Goal: Transaction & Acquisition: Purchase product/service

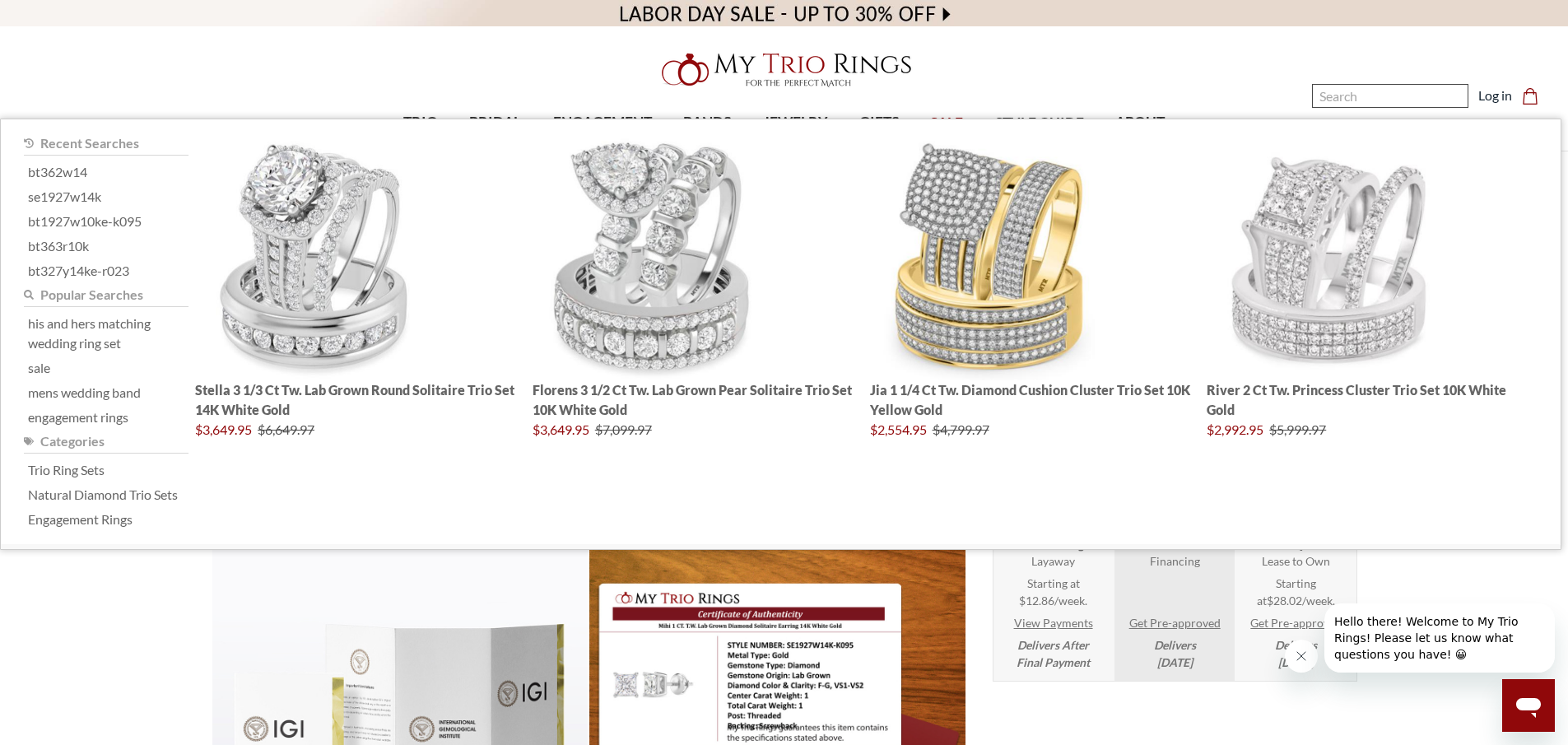
click at [1382, 96] on input "Search" at bounding box center [1389, 95] width 156 height 24
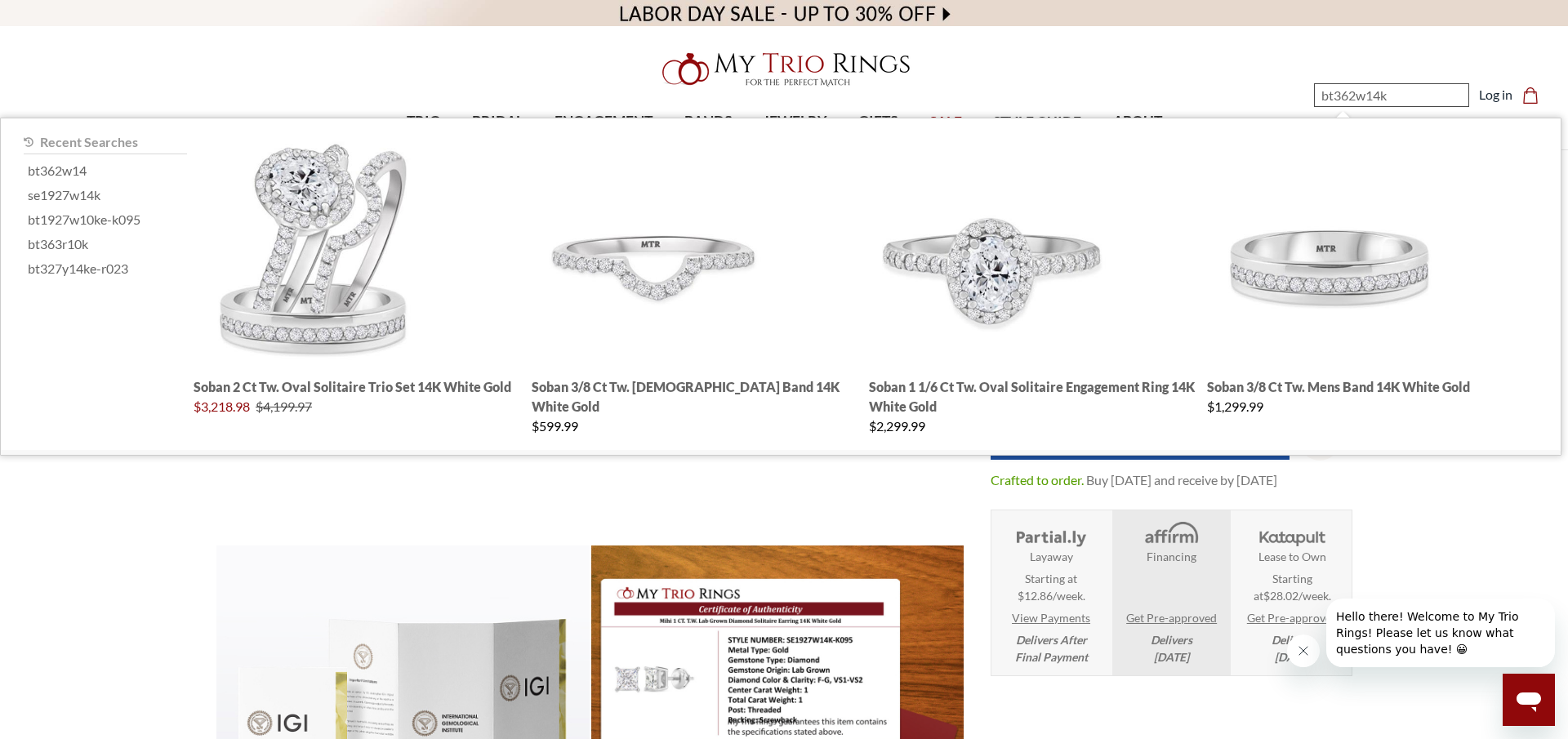
type input "bt362w14kl"
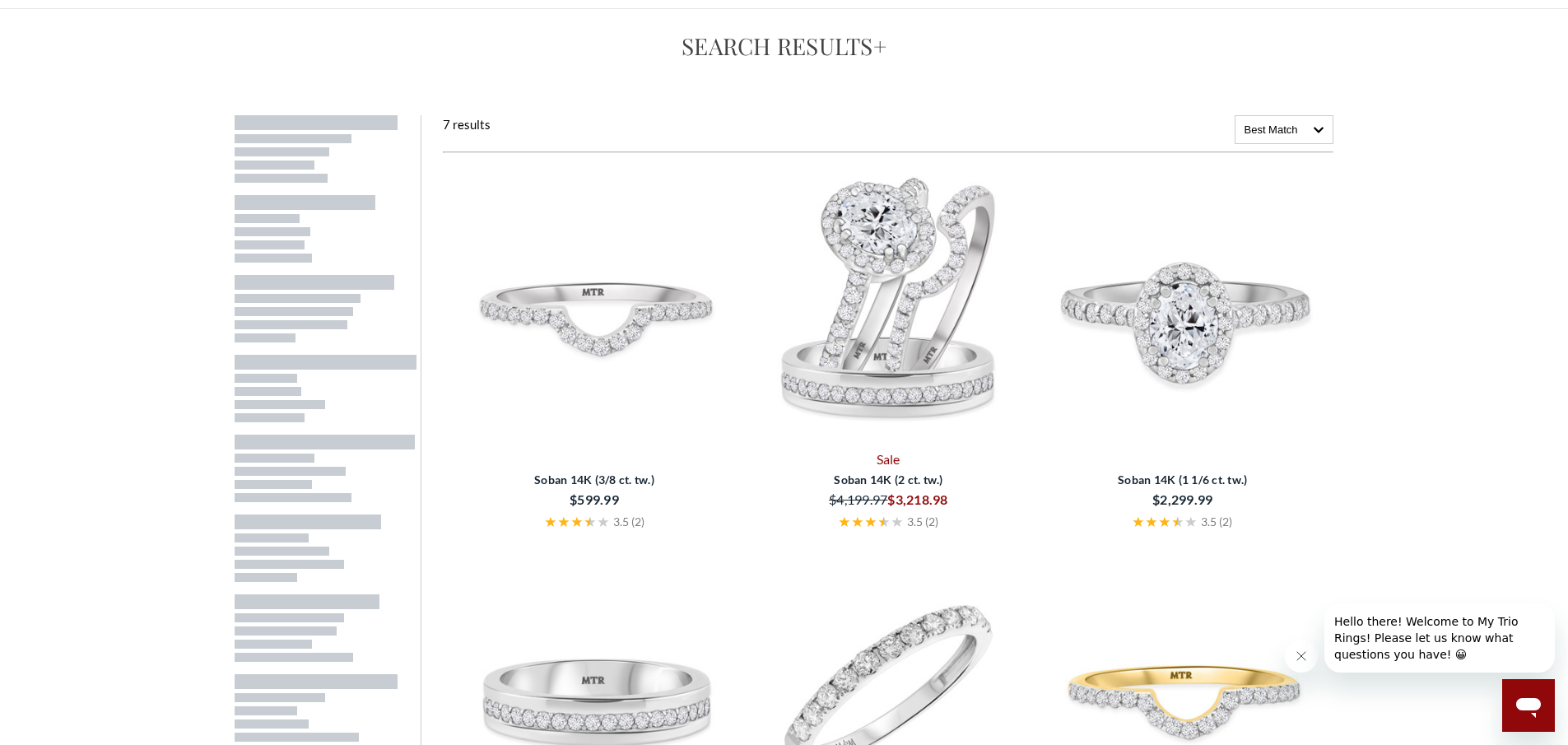
scroll to position [165, 0]
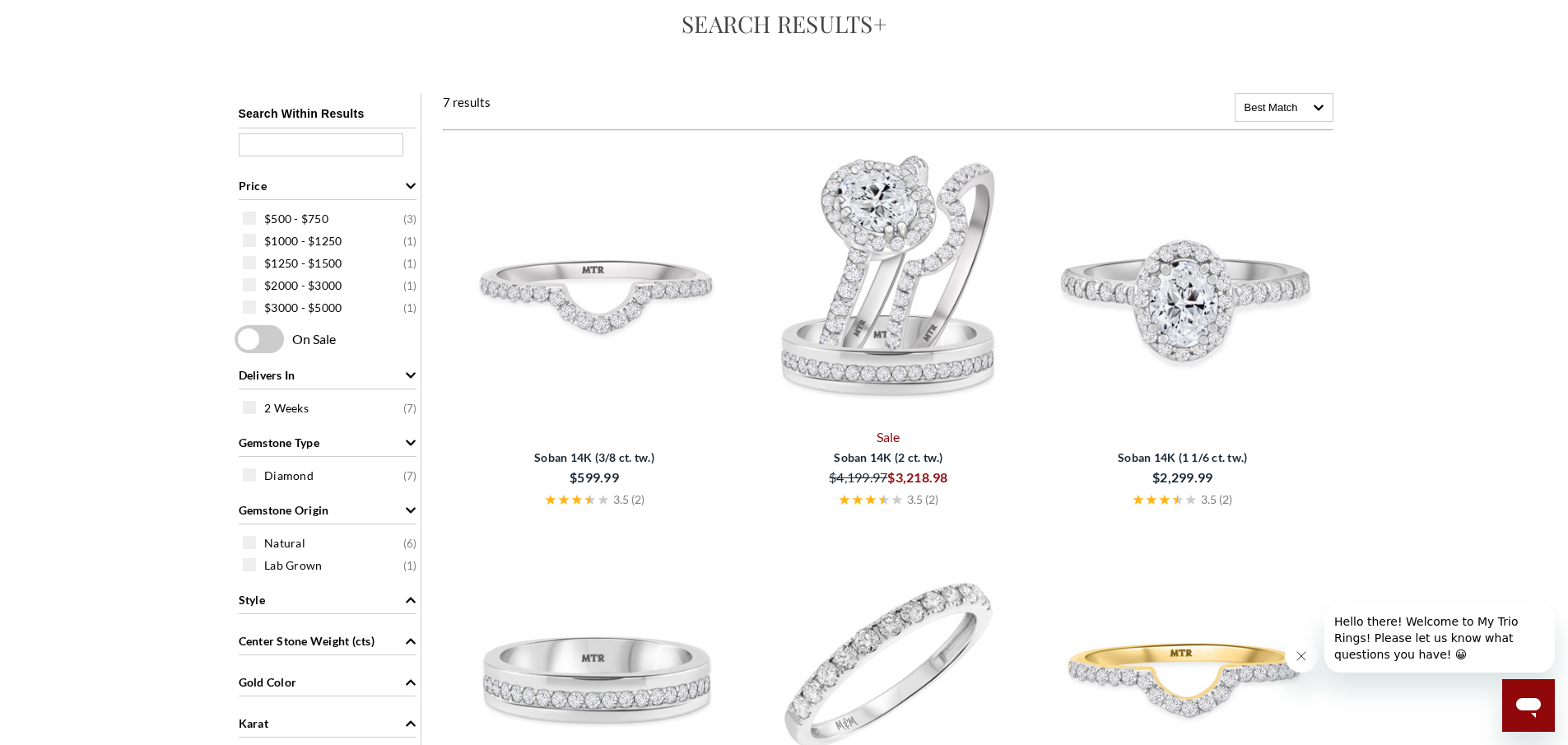
click at [633, 308] on img at bounding box center [593, 282] width 281 height 281
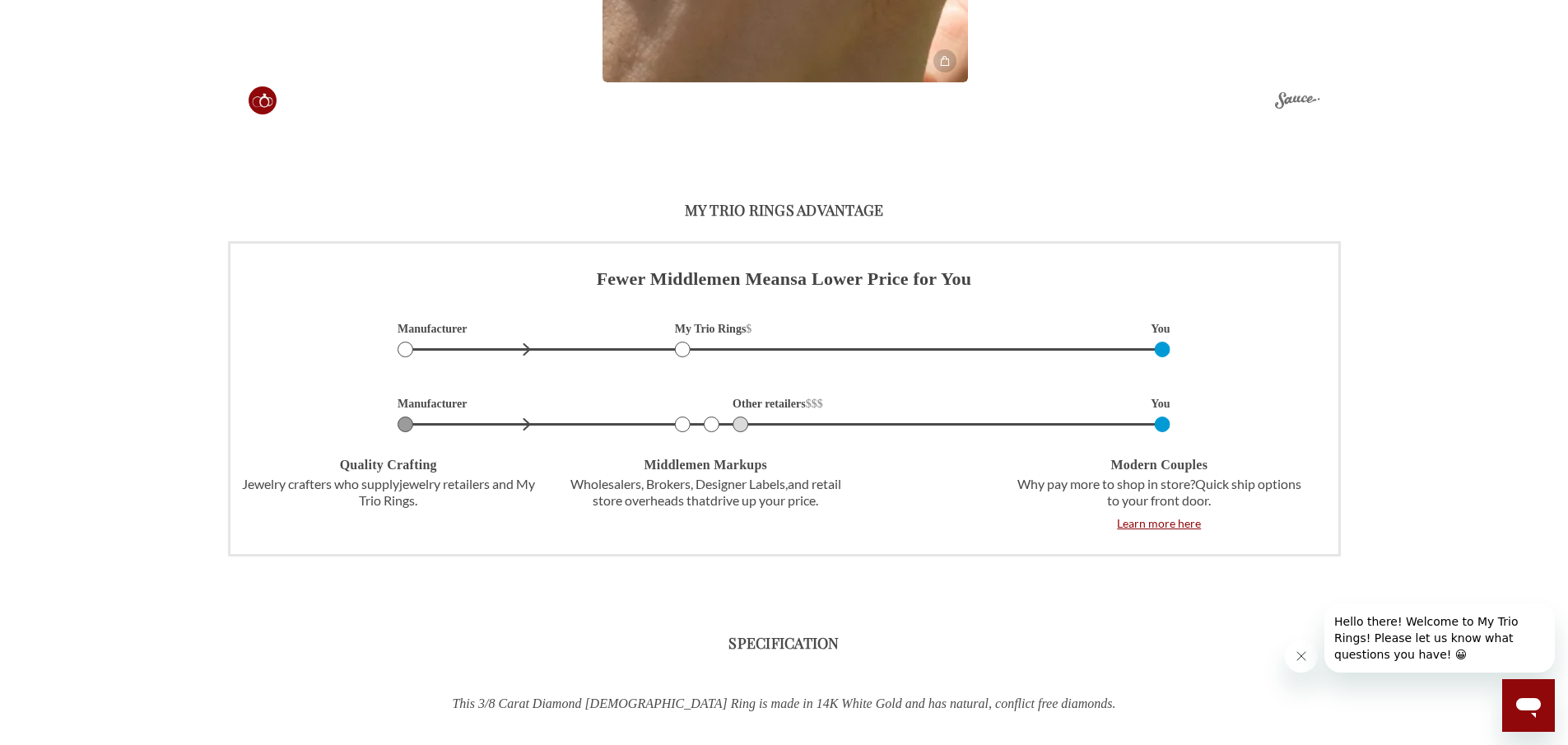
scroll to position [2306, 0]
